Goal: Find specific page/section: Find specific page/section

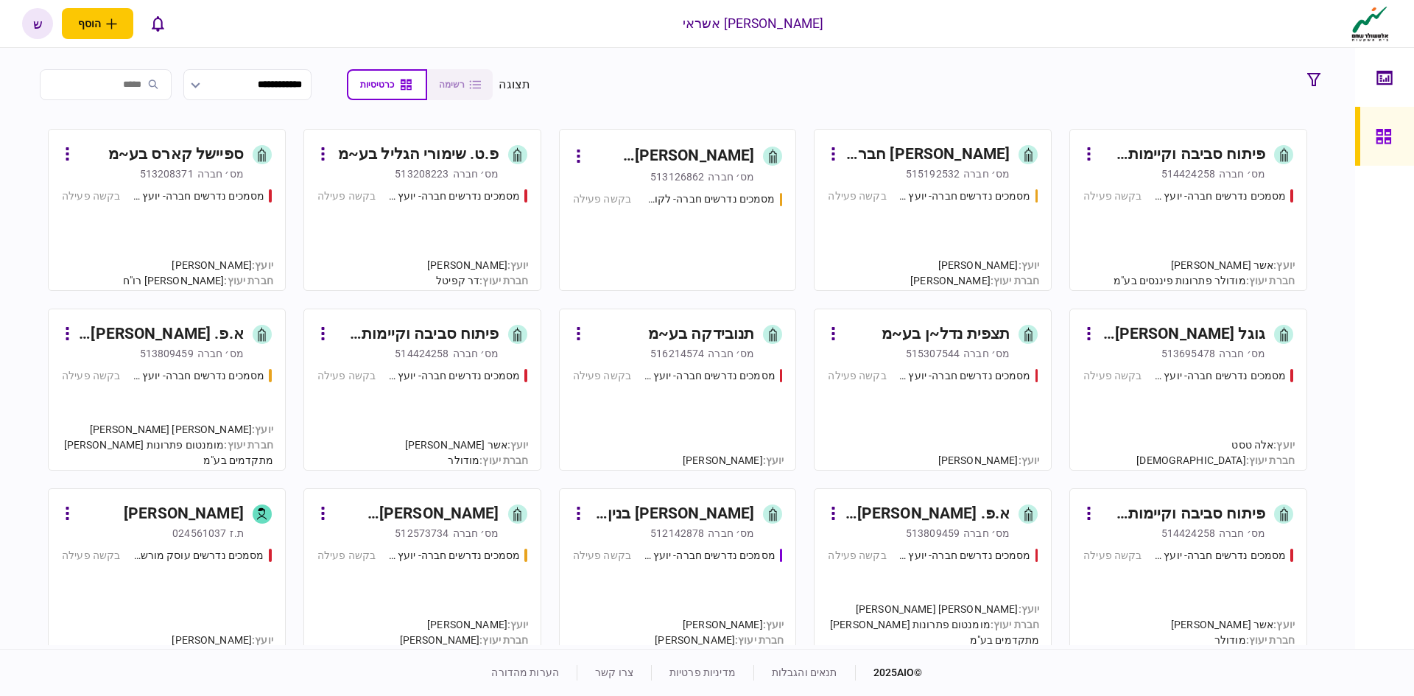
click at [471, 343] on div "פיתוח סביבה וקיימות בע~מ" at bounding box center [416, 335] width 165 height 24
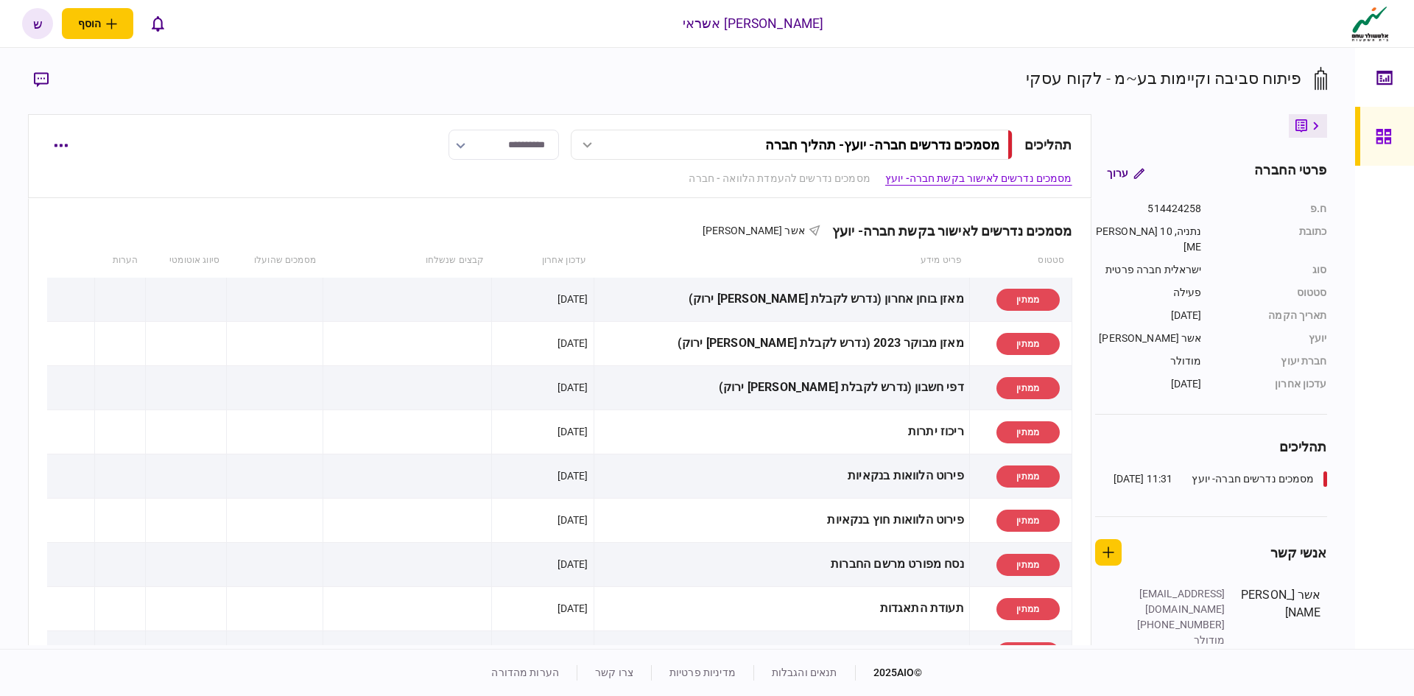
drag, startPoint x: 1397, startPoint y: 150, endPoint x: 495, endPoint y: 0, distance: 914.5
click at [1396, 150] on div at bounding box center [1388, 136] width 24 height 59
